Goal: Feedback & Contribution: Contribute content

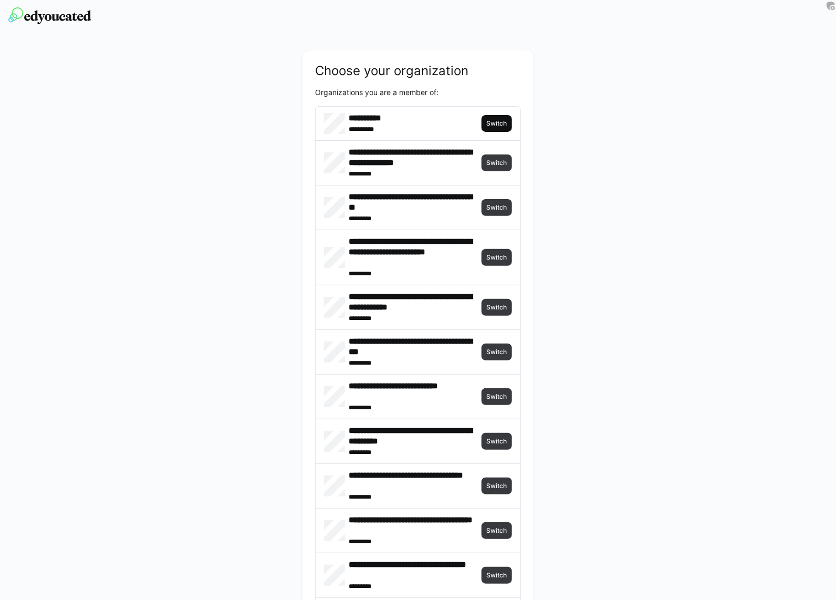
click at [491, 125] on span "Switch" at bounding box center [497, 123] width 23 height 8
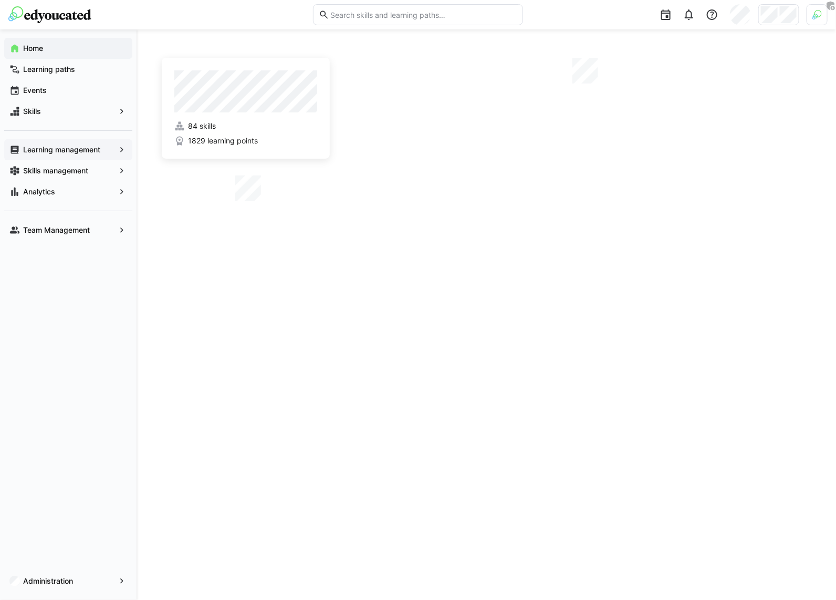
click at [0, 0] on app-navigation-label "Learning management" at bounding box center [0, 0] width 0 height 0
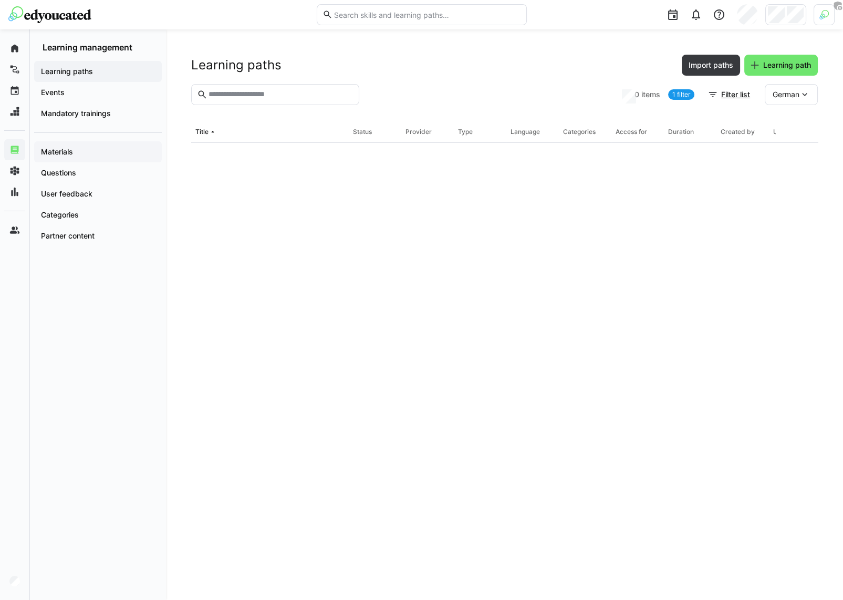
click at [102, 147] on span "Materials" at bounding box center [97, 152] width 117 height 11
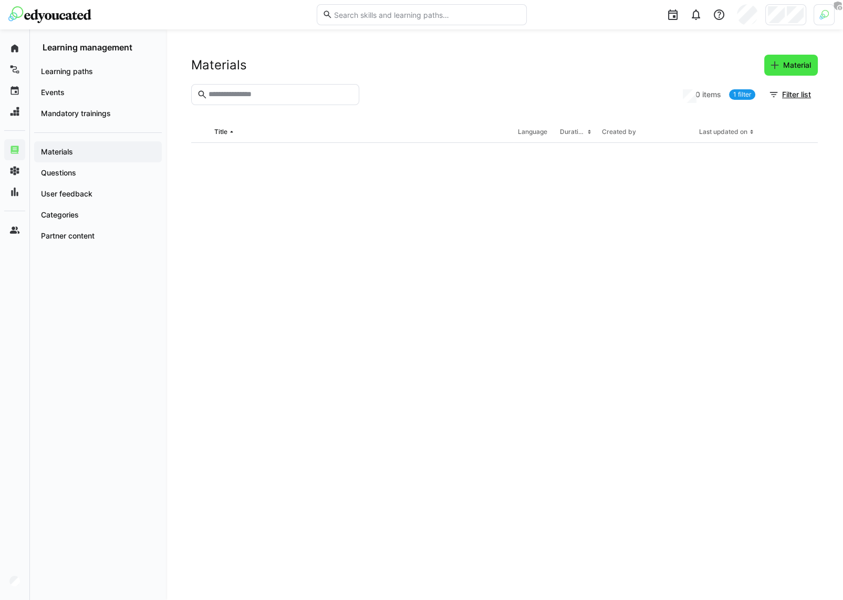
click at [791, 61] on span "Material" at bounding box center [797, 65] width 31 height 11
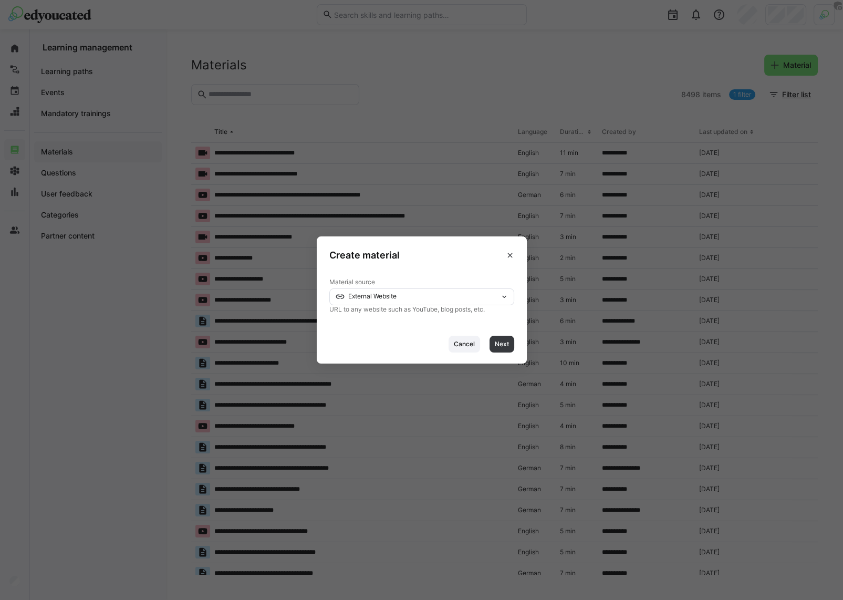
click at [370, 292] on div "External Website" at bounding box center [421, 296] width 185 height 17
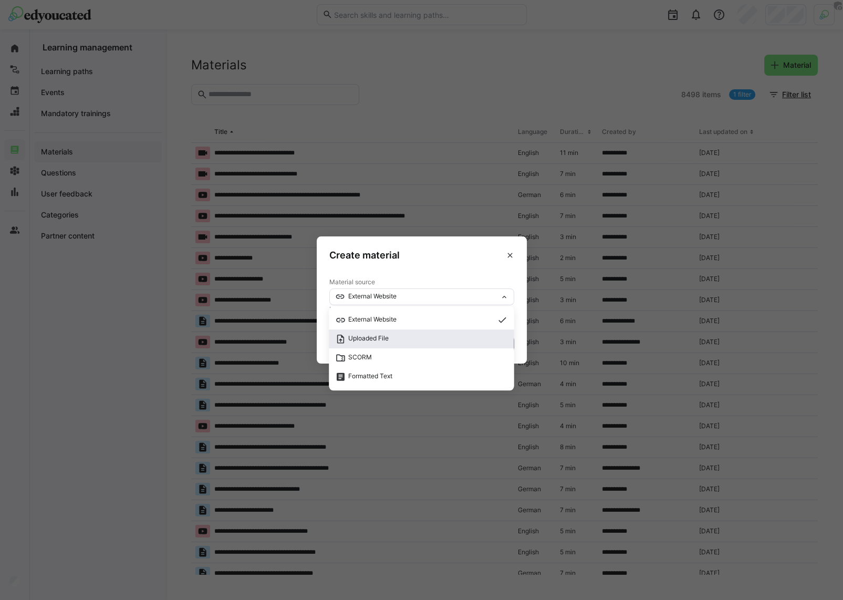
click at [385, 341] on span "Uploaded File" at bounding box center [368, 338] width 40 height 8
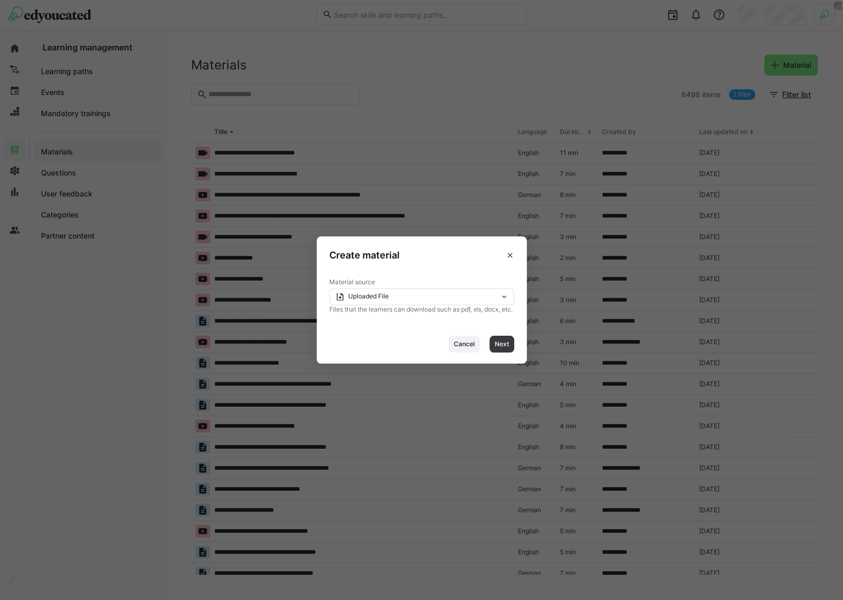
click at [406, 293] on div "Uploaded File" at bounding box center [417, 296] width 165 height 7
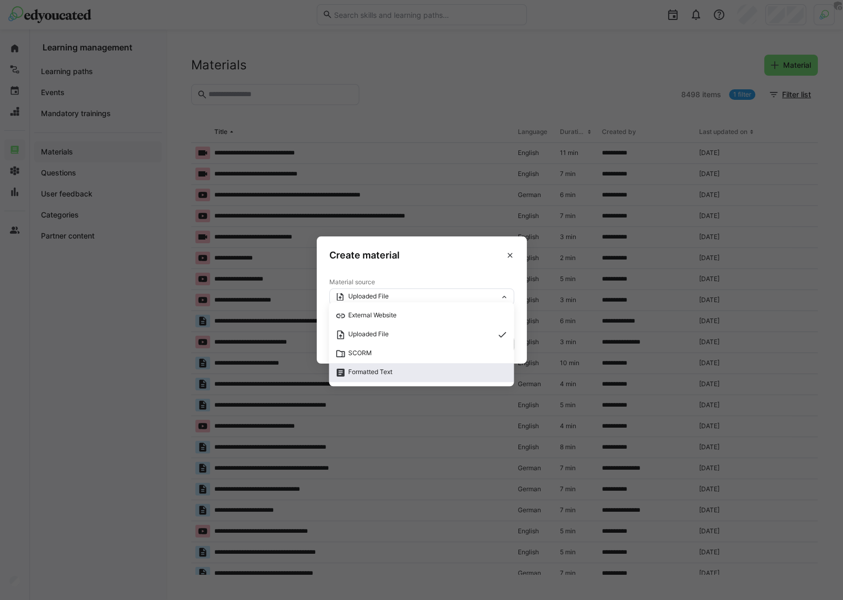
click at [411, 372] on span "Formatted Text" at bounding box center [421, 372] width 172 height 11
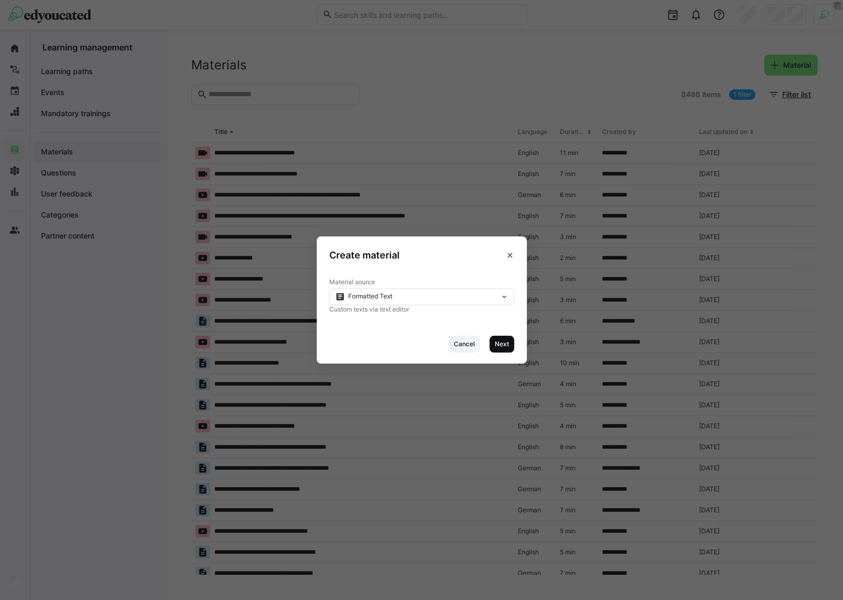
click at [494, 343] on span "Next" at bounding box center [502, 344] width 16 height 8
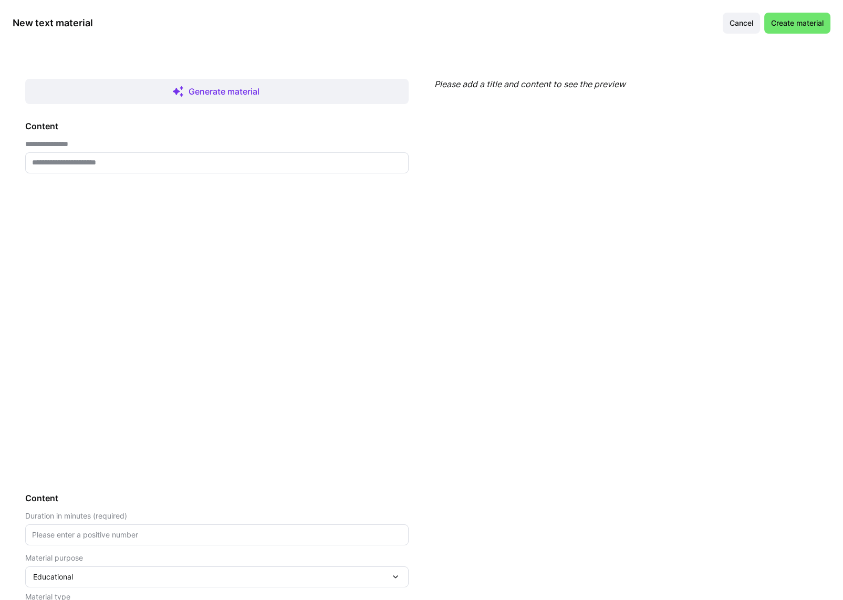
click at [122, 174] on div "**********" at bounding box center [217, 298] width 384 height 355
click at [125, 167] on input "text" at bounding box center [217, 162] width 372 height 9
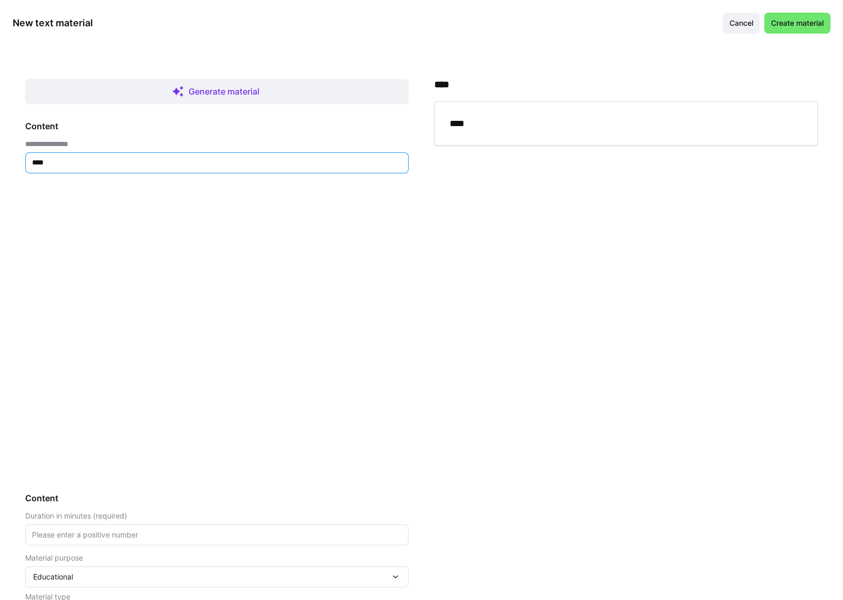
type input "****"
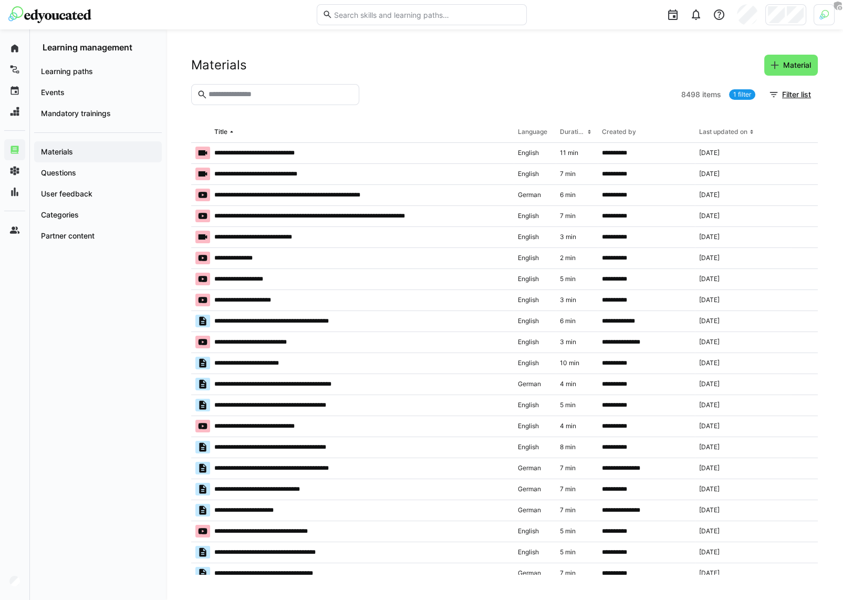
click at [779, 20] on div at bounding box center [785, 14] width 41 height 21
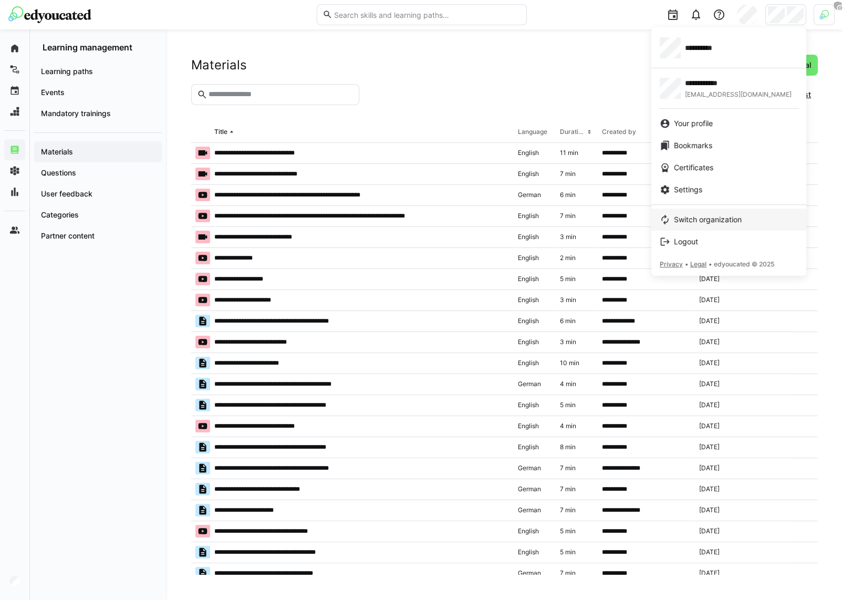
click at [690, 209] on link "Switch organization" at bounding box center [728, 220] width 155 height 22
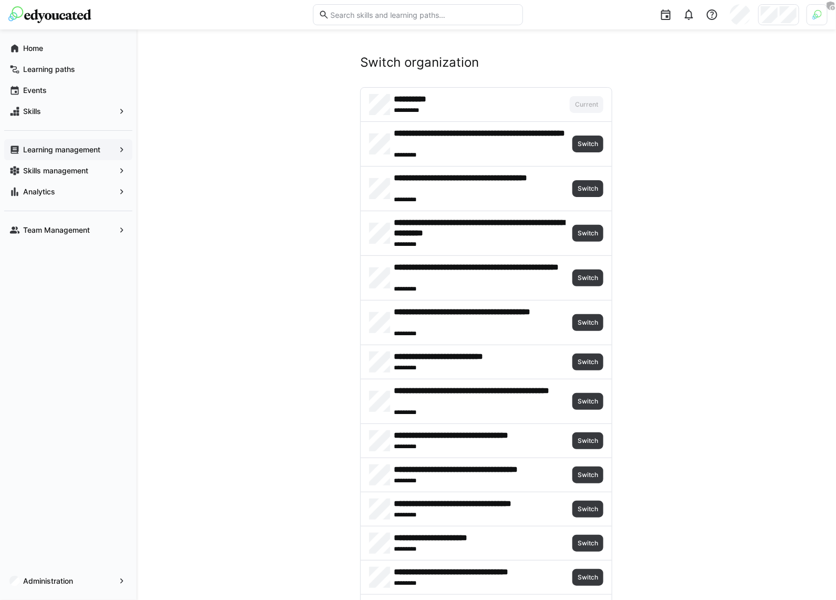
scroll to position [1338, 0]
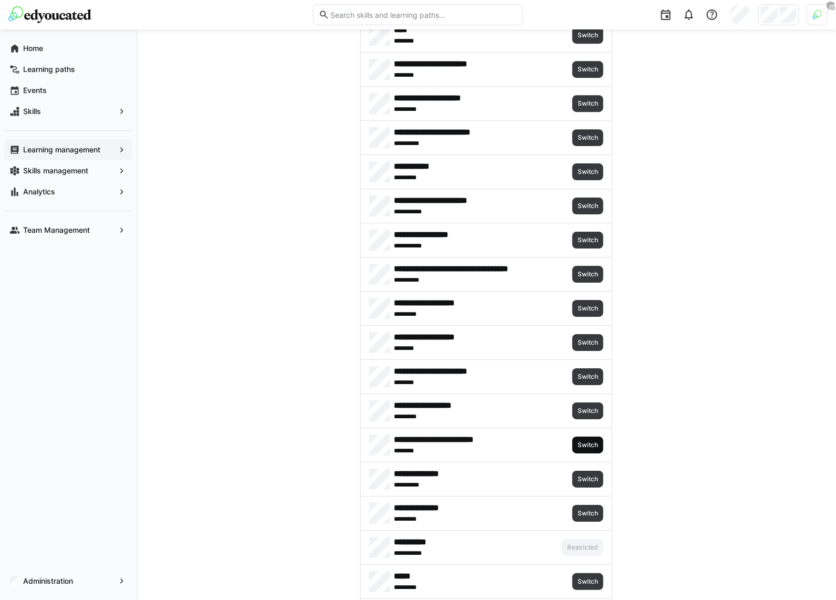
click at [587, 441] on span "Switch" at bounding box center [588, 445] width 23 height 8
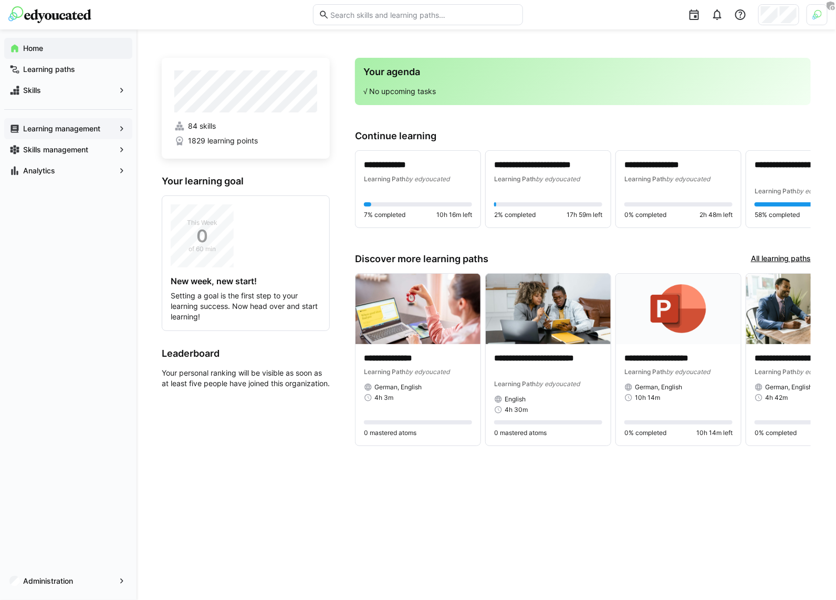
click at [0, 0] on app-navigation-label "Learning management" at bounding box center [0, 0] width 0 height 0
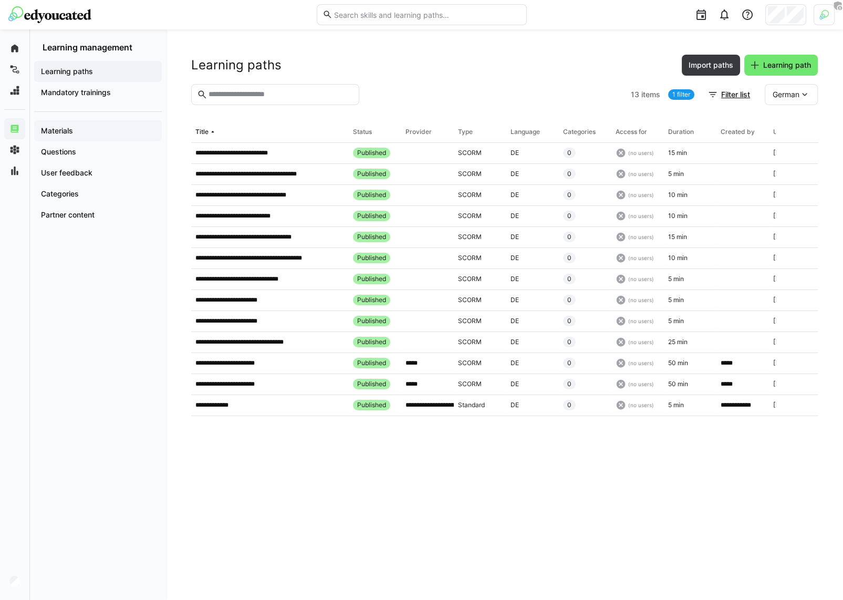
click at [72, 135] on span "Materials" at bounding box center [97, 131] width 117 height 11
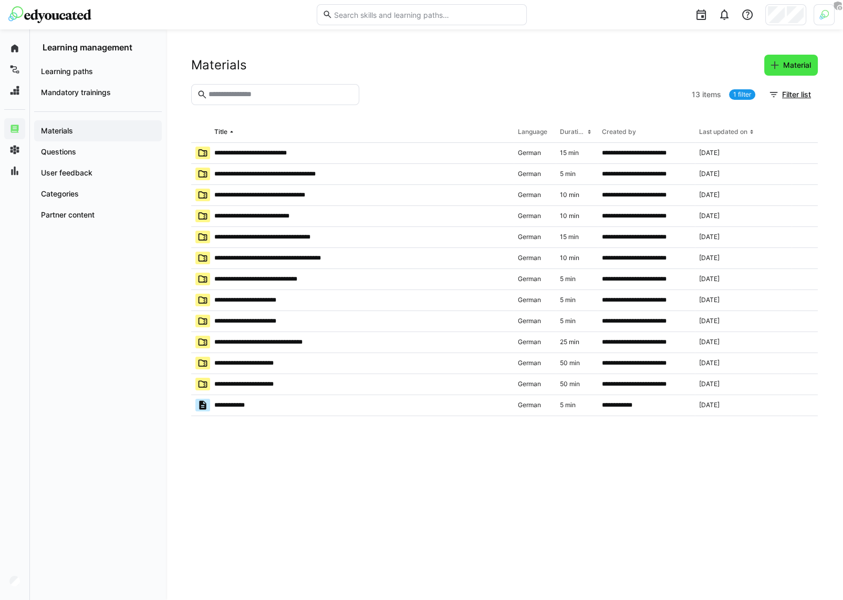
click at [778, 62] on eds-icon at bounding box center [775, 65] width 11 height 11
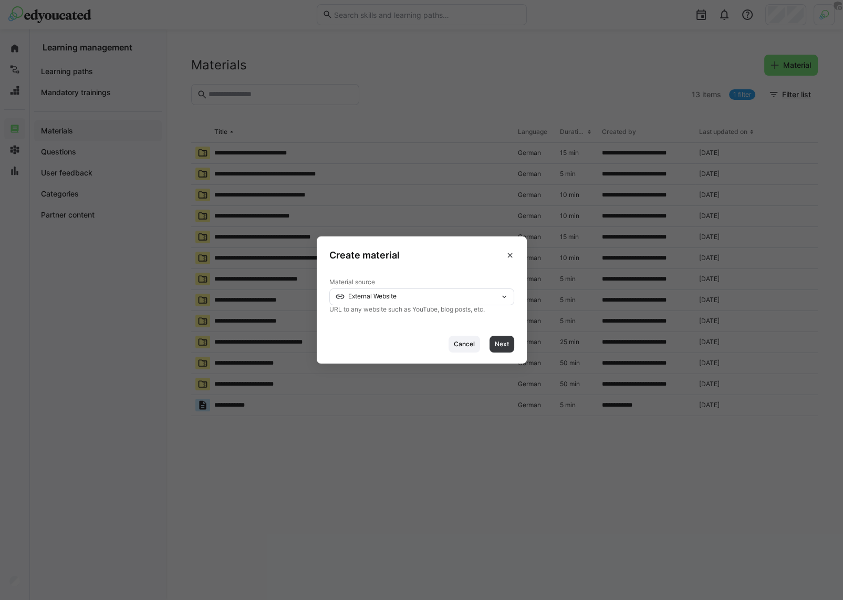
click at [348, 296] on span "External Website" at bounding box center [372, 296] width 48 height 8
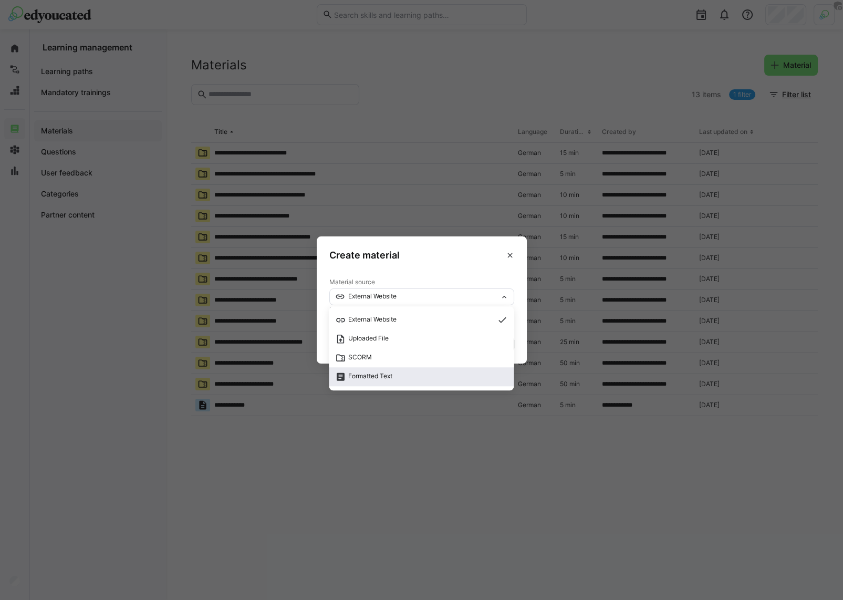
click at [370, 378] on span "Formatted Text" at bounding box center [370, 376] width 44 height 8
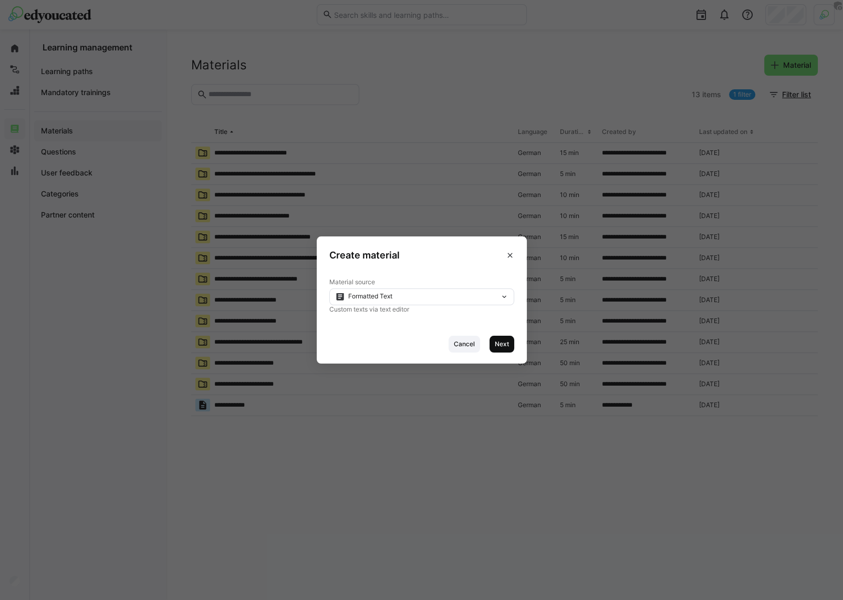
click at [499, 338] on span "Next" at bounding box center [502, 344] width 25 height 17
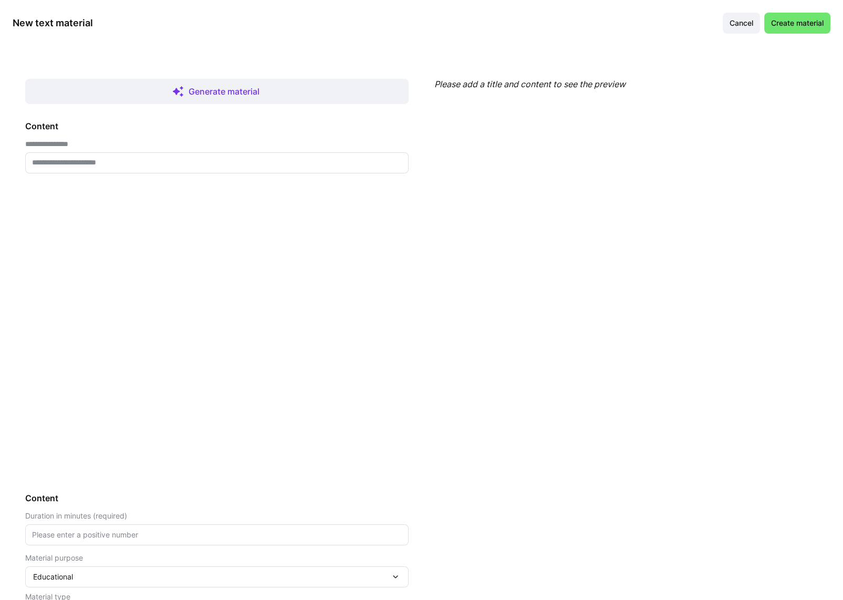
click at [144, 159] on input "text" at bounding box center [217, 162] width 372 height 9
type input "****"
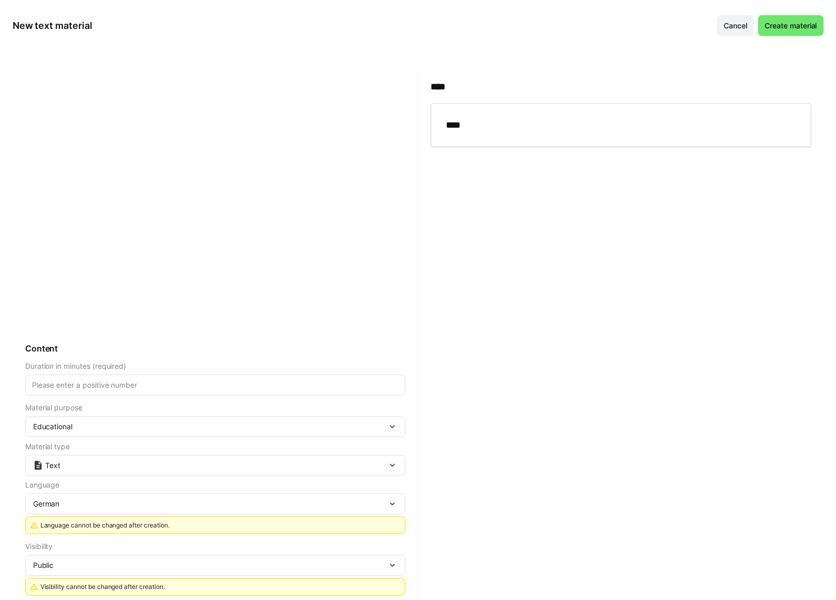
scroll to position [151, 0]
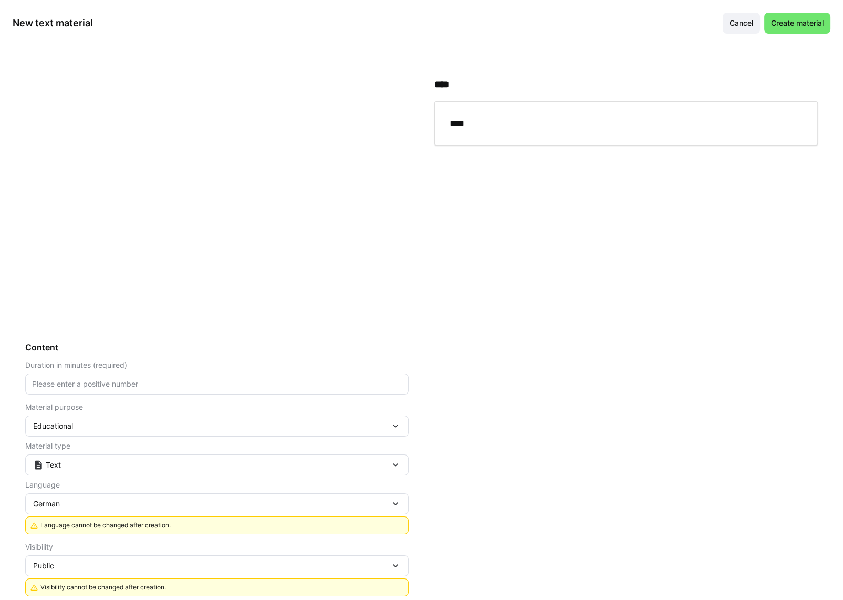
click at [136, 364] on div "Duration in minutes (required)" at bounding box center [217, 365] width 384 height 8
click at [146, 378] on eds-input at bounding box center [217, 384] width 384 height 21
type input "23"
click at [775, 29] on span "Create material" at bounding box center [797, 23] width 66 height 21
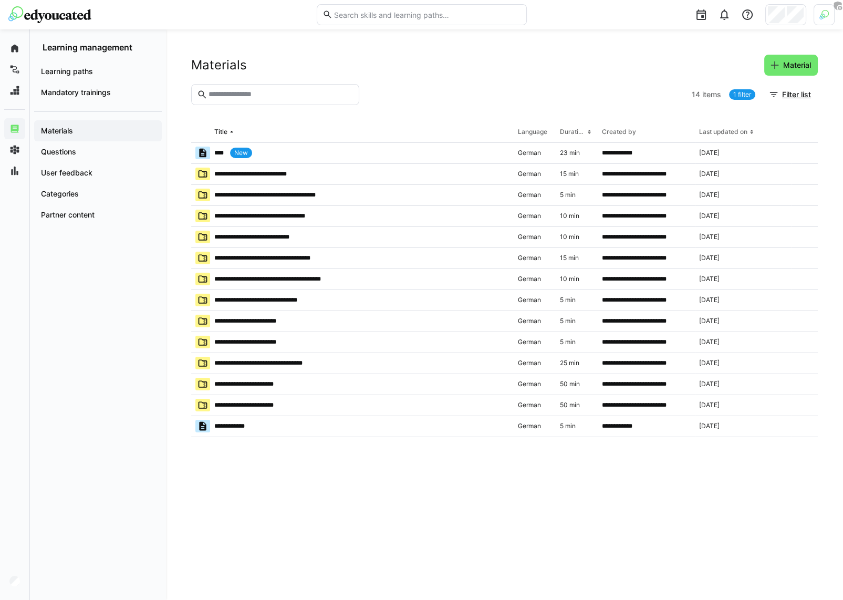
click at [486, 87] on div at bounding box center [526, 94] width 324 height 21
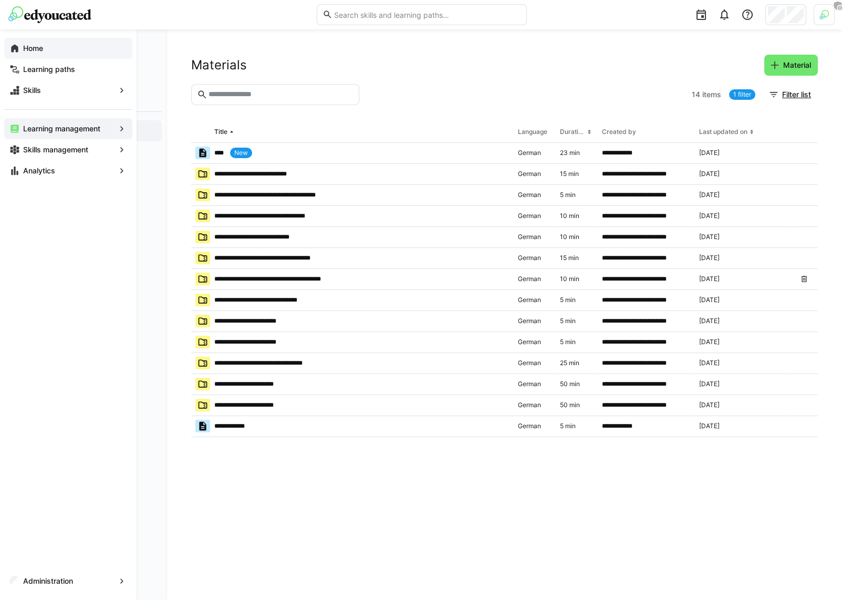
click at [16, 51] on eds-icon at bounding box center [14, 48] width 11 height 11
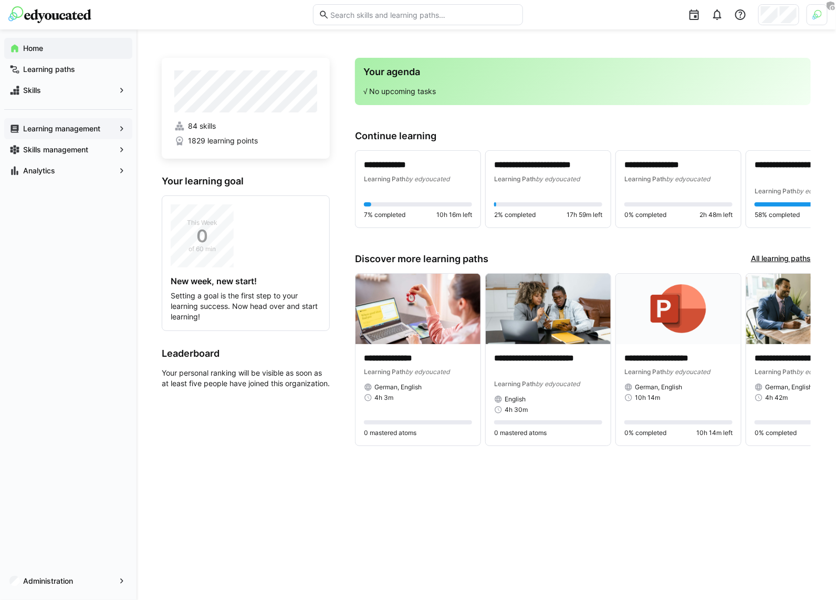
click at [55, 10] on img at bounding box center [49, 14] width 83 height 17
click at [152, 253] on div "**********" at bounding box center [487, 314] width 700 height 571
click at [130, 246] on div "Home Learning paths Skills Learning management Skills management Analytics Admi…" at bounding box center [68, 314] width 137 height 571
click at [248, 485] on div "**********" at bounding box center [486, 315] width 649 height 520
click at [201, 474] on div "**********" at bounding box center [486, 315] width 649 height 520
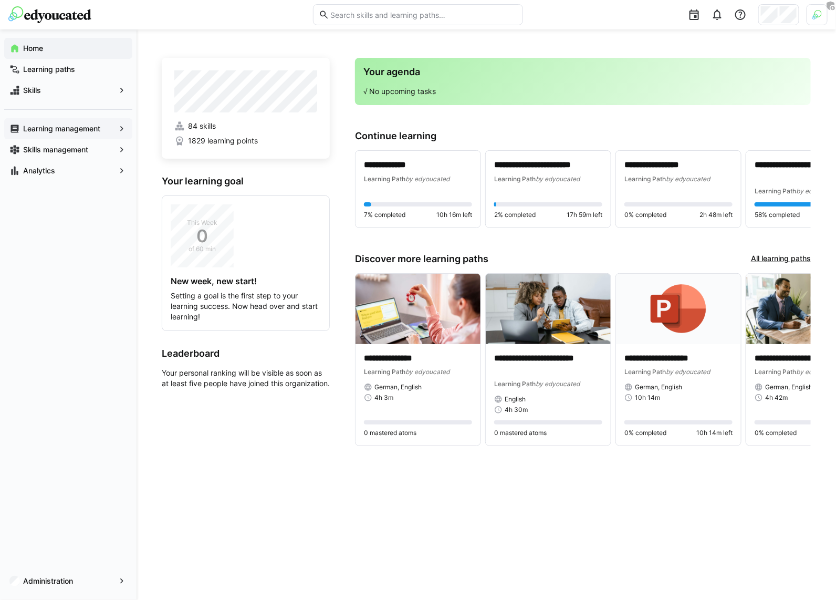
click at [213, 181] on h3 "Your learning goal" at bounding box center [246, 181] width 168 height 12
click at [242, 171] on app-home-left "84 skills 1829 learning points Your learning goal This Week 0 of 60 min New wee…" at bounding box center [246, 259] width 168 height 402
